Goal: Transaction & Acquisition: Purchase product/service

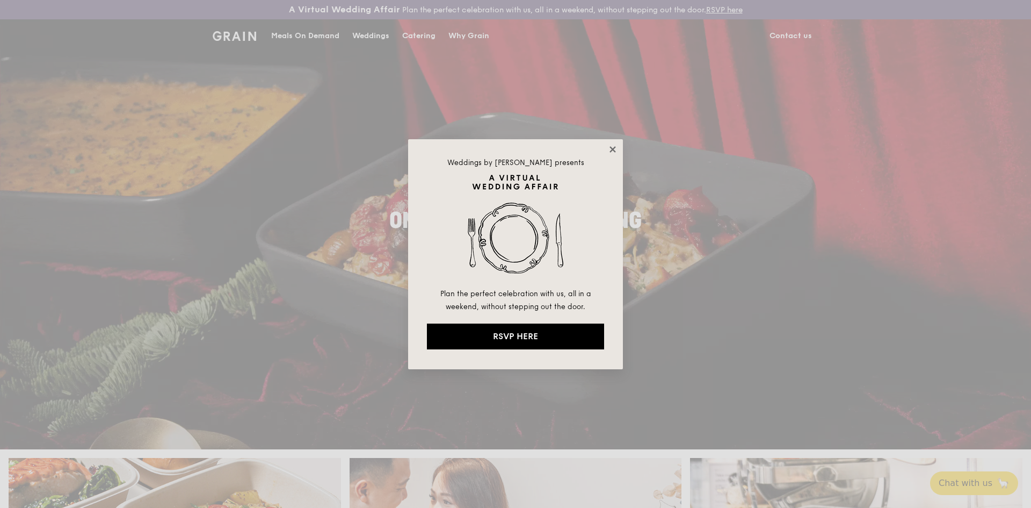
click at [610, 148] on icon at bounding box center [613, 149] width 10 height 10
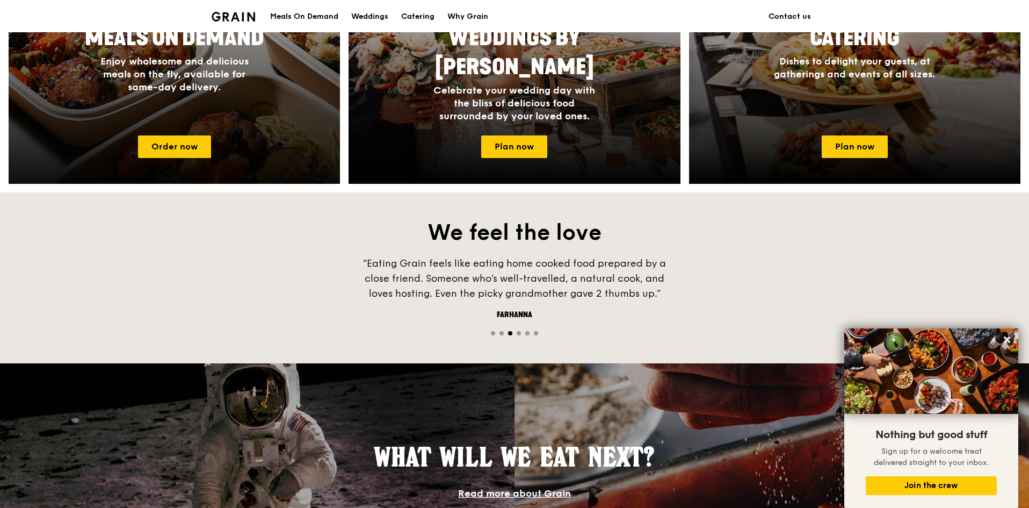
scroll to position [537, 0]
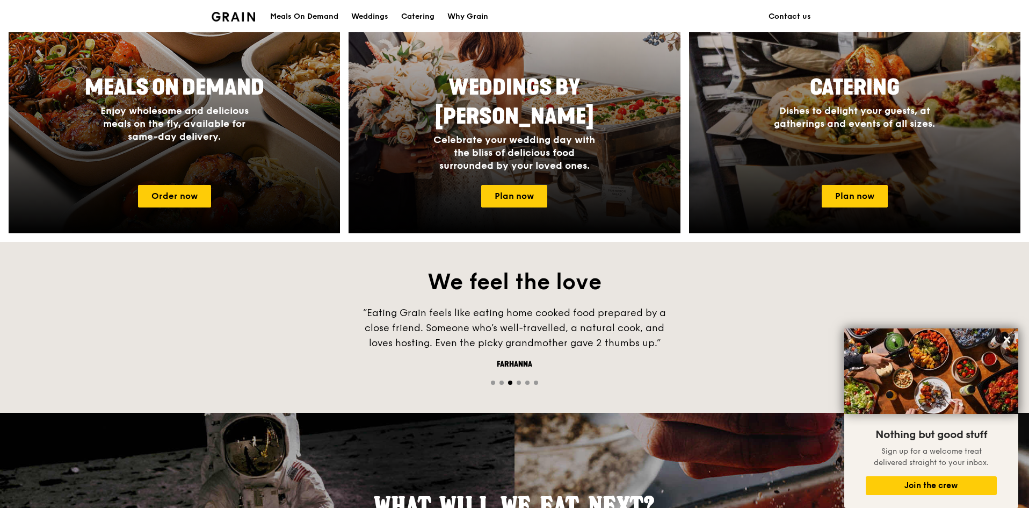
click at [244, 19] on img at bounding box center [234, 17] width 44 height 10
click at [298, 18] on div "Meals On Demand" at bounding box center [304, 17] width 68 height 32
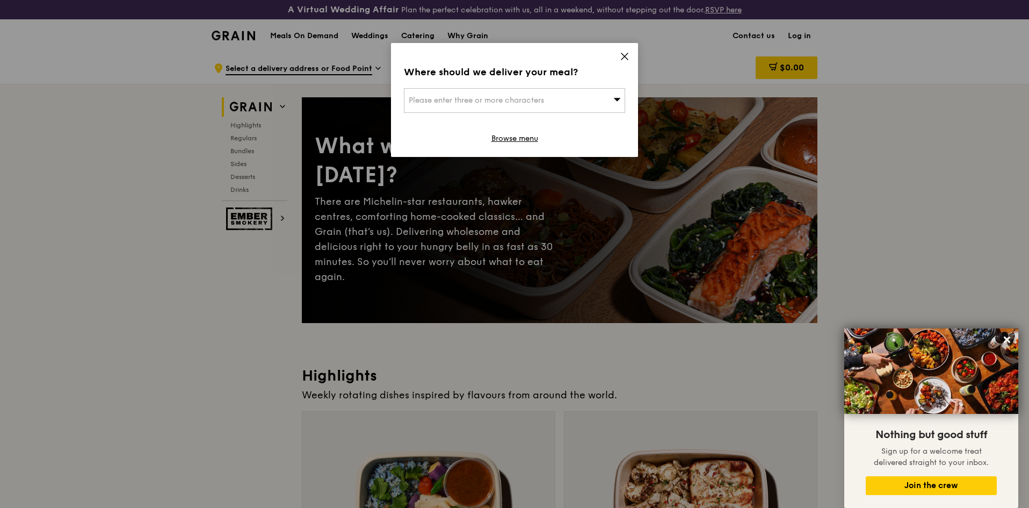
click at [629, 47] on div "Where should we deliver your meal? Please enter three or more characters Browse…" at bounding box center [514, 100] width 247 height 114
click at [625, 53] on icon at bounding box center [625, 57] width 10 height 10
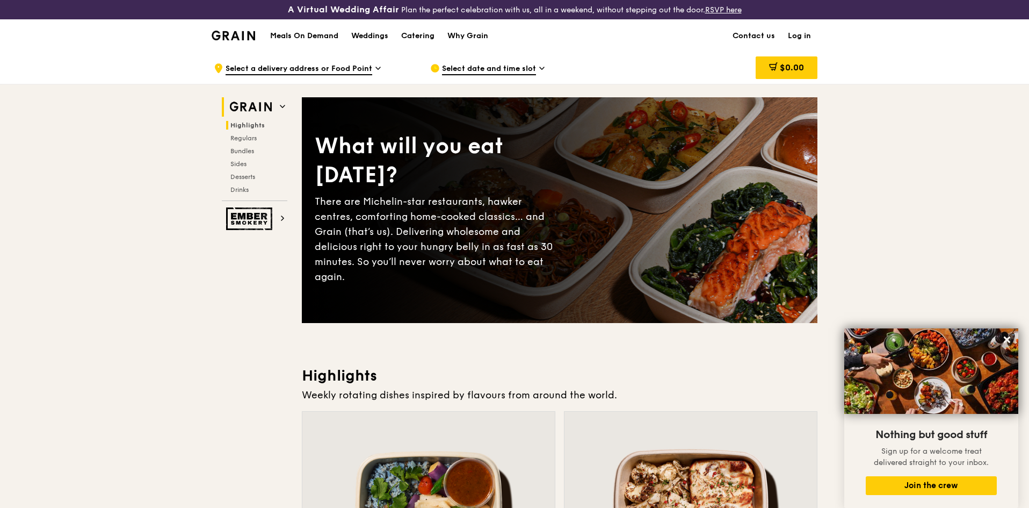
click at [250, 126] on span "Highlights" at bounding box center [247, 125] width 34 height 8
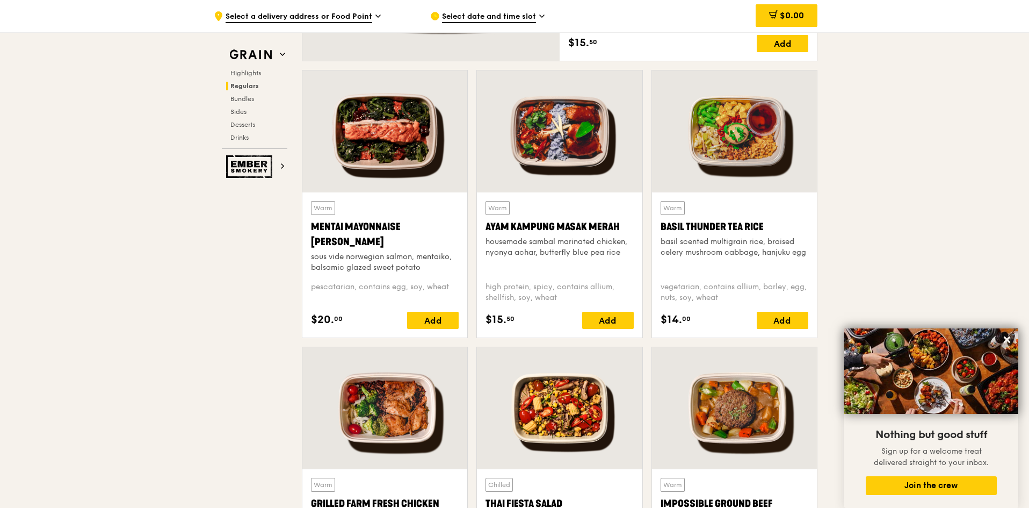
scroll to position [967, 0]
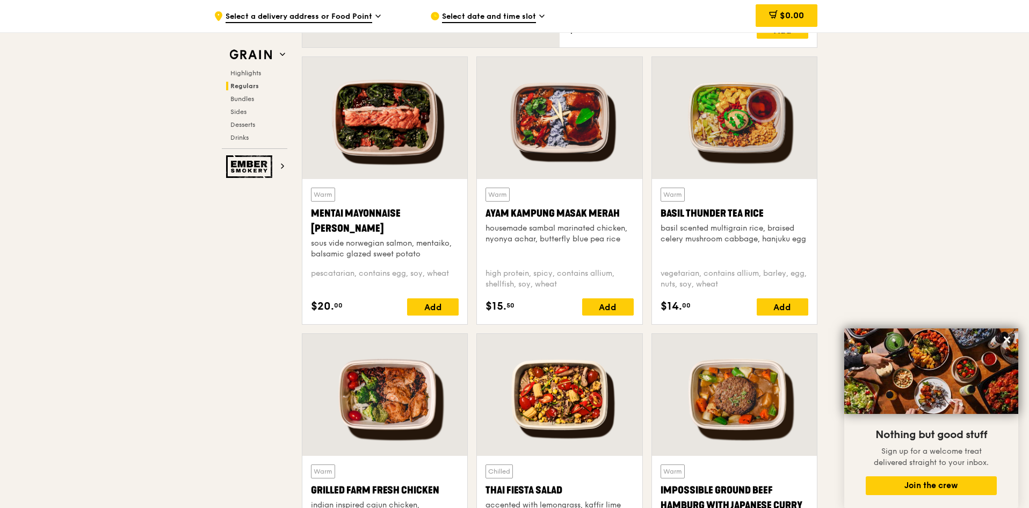
click at [670, 274] on div "vegetarian, contains allium, barley, egg, nuts, soy, wheat" at bounding box center [735, 278] width 148 height 21
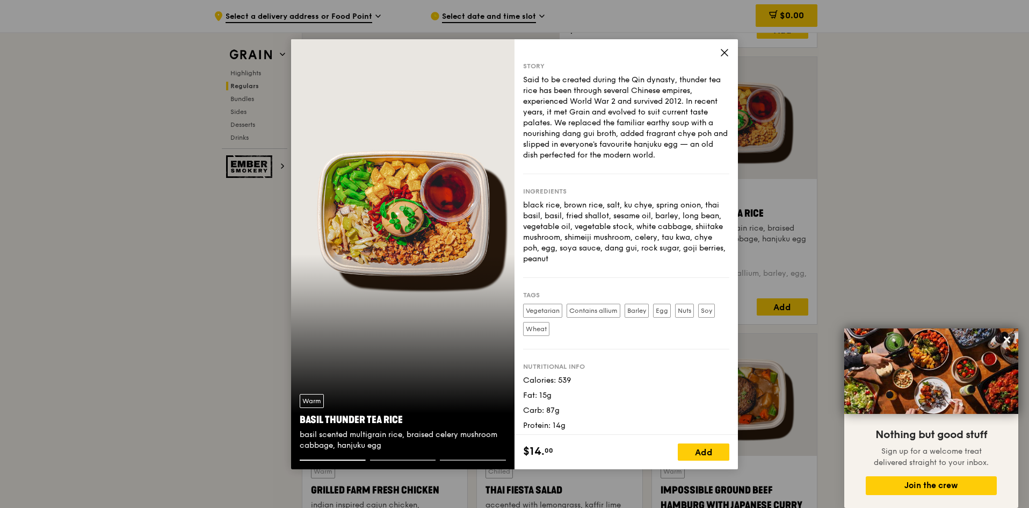
click at [724, 52] on icon at bounding box center [724, 52] width 6 height 6
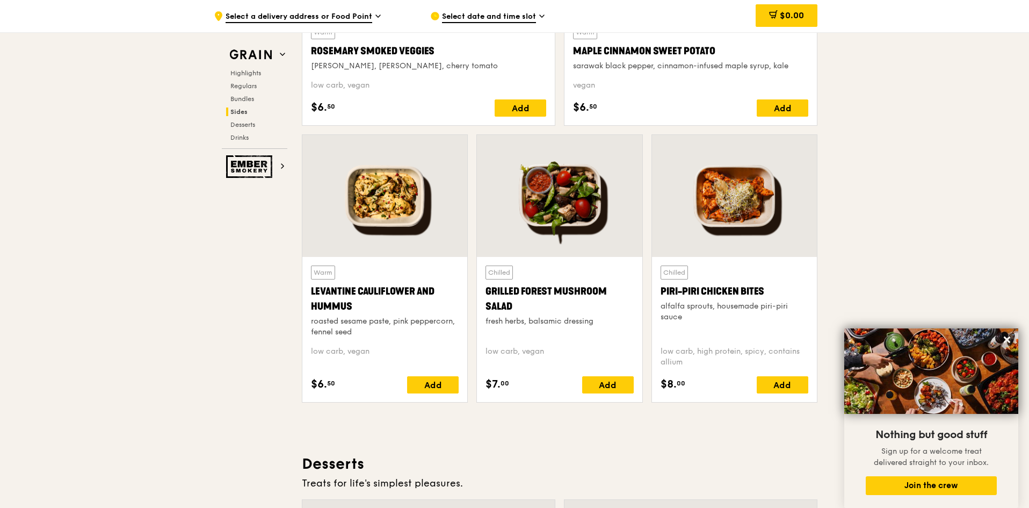
scroll to position [2794, 0]
